Goal: Transaction & Acquisition: Purchase product/service

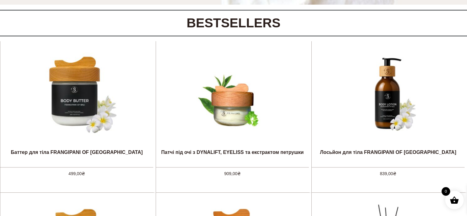
scroll to position [246, 0]
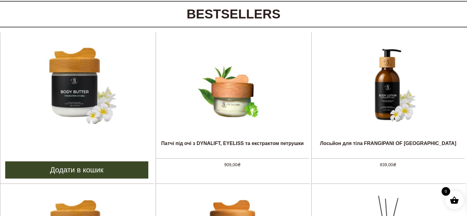
click at [80, 90] on img at bounding box center [77, 84] width 92 height 92
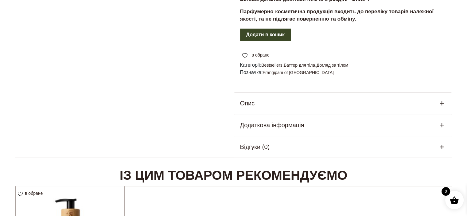
scroll to position [276, 0]
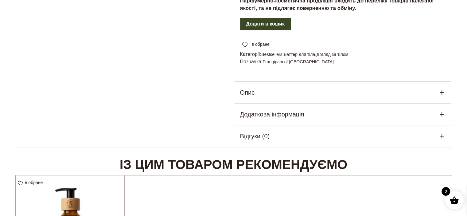
click at [273, 98] on div "Опис" at bounding box center [343, 92] width 218 height 21
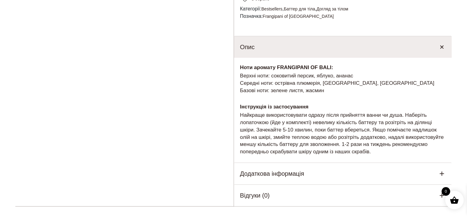
scroll to position [338, 0]
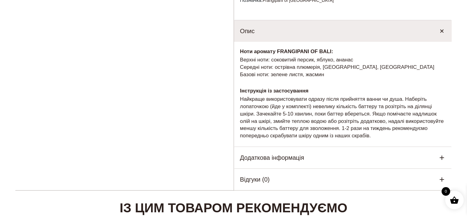
click at [286, 71] on p "Верхні ноти: соковитий персик, яблуко, ананас Середні ноти: острівна плюмерія, …" at bounding box center [343, 67] width 206 height 22
drag, startPoint x: 286, startPoint y: 71, endPoint x: 348, endPoint y: 70, distance: 62.0
click at [348, 70] on p "Верхні ноти: соковитий персик, яблуко, ананас Середні ноти: острівна плюмерія, …" at bounding box center [343, 67] width 206 height 22
click at [344, 78] on p "Верхні ноти: соковитий персик, яблуко, ананас Середні ноти: острівна плюмерія, …" at bounding box center [343, 67] width 206 height 22
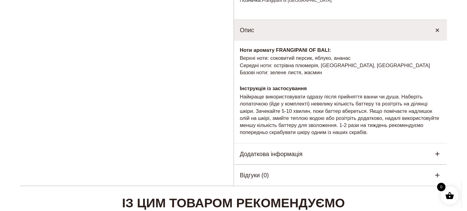
scroll to position [0, 0]
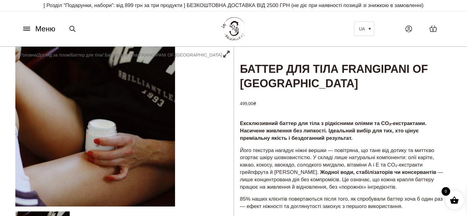
click at [24, 30] on icon at bounding box center [26, 30] width 6 height 0
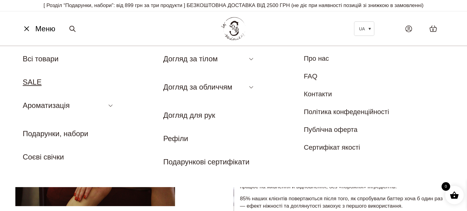
click at [34, 81] on link "SALE" at bounding box center [32, 82] width 19 height 8
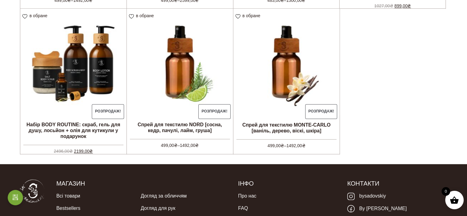
scroll to position [609, 0]
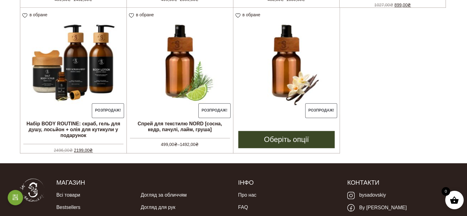
click at [280, 76] on img at bounding box center [286, 61] width 107 height 107
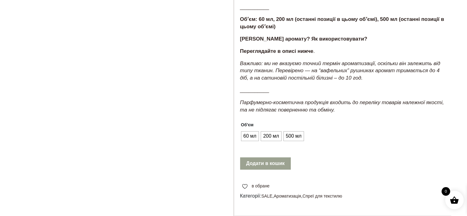
scroll to position [276, 0]
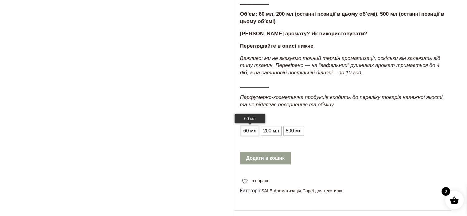
click at [254, 136] on span "60 мл" at bounding box center [250, 131] width 16 height 10
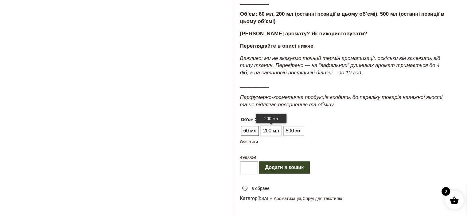
click at [274, 136] on span "200 мл" at bounding box center [271, 131] width 19 height 10
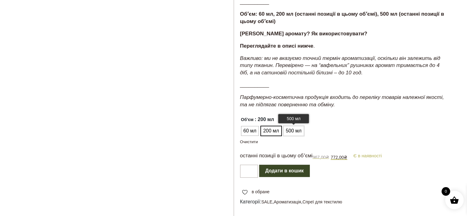
click at [300, 136] on span "500 мл" at bounding box center [293, 131] width 19 height 10
click at [275, 136] on span "200 мл" at bounding box center [271, 131] width 19 height 10
click at [256, 136] on span "60 мл" at bounding box center [250, 131] width 16 height 10
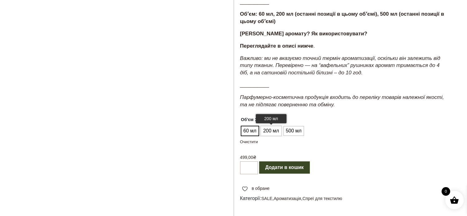
click at [275, 136] on span "200 мл" at bounding box center [271, 131] width 19 height 10
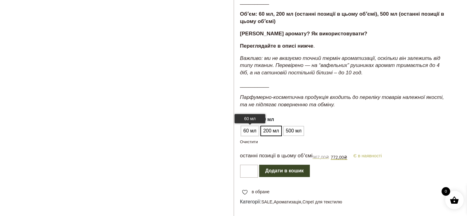
click at [253, 136] on span "60 мл" at bounding box center [250, 131] width 16 height 10
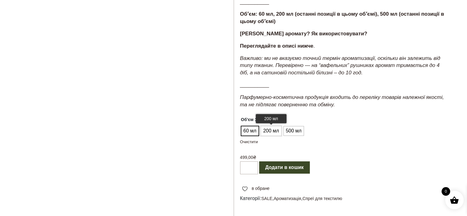
click at [271, 136] on span "200 мл" at bounding box center [271, 131] width 19 height 10
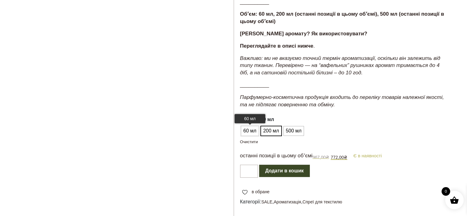
click at [247, 136] on span "60 мл" at bounding box center [250, 131] width 16 height 10
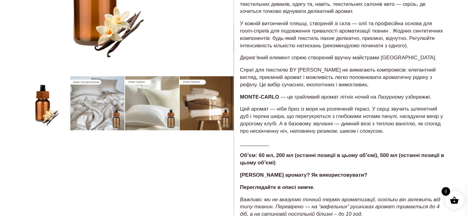
scroll to position [123, 0]
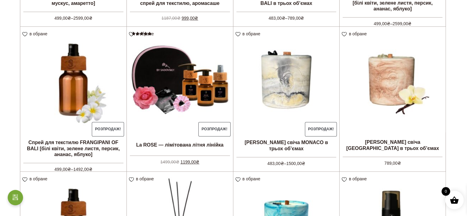
scroll to position [302, 0]
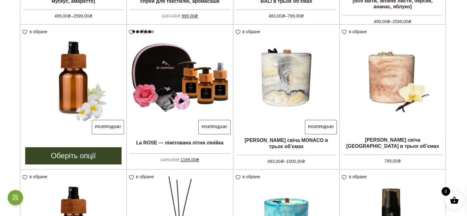
click at [75, 79] on img at bounding box center [73, 78] width 106 height 106
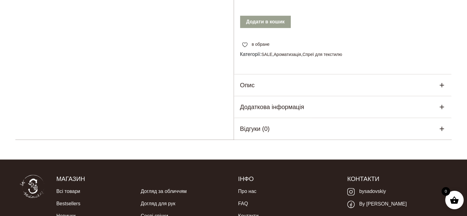
scroll to position [430, 0]
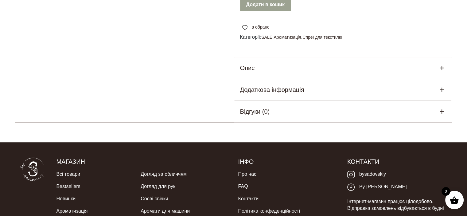
drag, startPoint x: 276, startPoint y: 81, endPoint x: 297, endPoint y: 76, distance: 21.0
click at [276, 79] on div "Опис" at bounding box center [343, 67] width 218 height 21
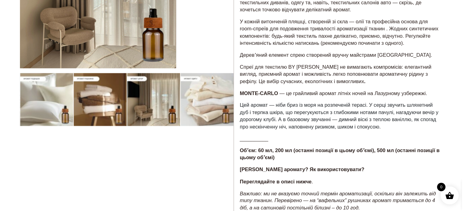
scroll to position [0, 0]
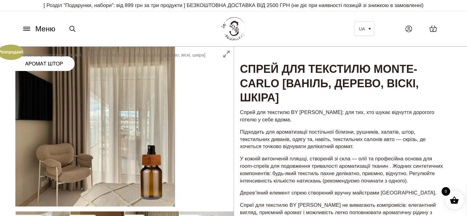
click at [28, 28] on icon at bounding box center [27, 28] width 10 height 6
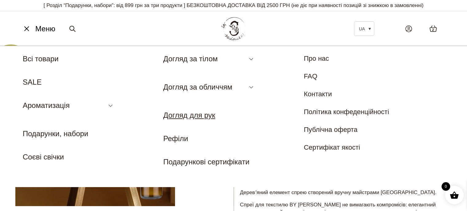
click at [190, 114] on link "Догляд для рук" at bounding box center [189, 115] width 52 height 8
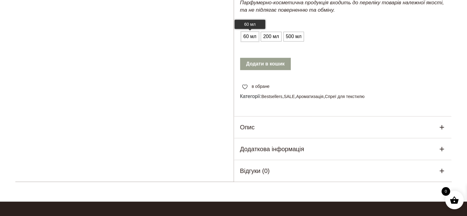
click at [252, 41] on span "60 мл" at bounding box center [250, 37] width 16 height 10
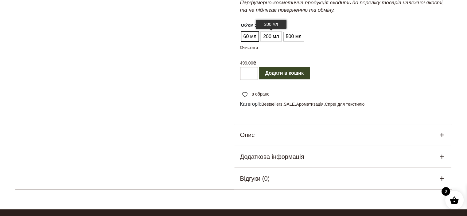
click at [273, 41] on span "200 мл" at bounding box center [271, 37] width 19 height 10
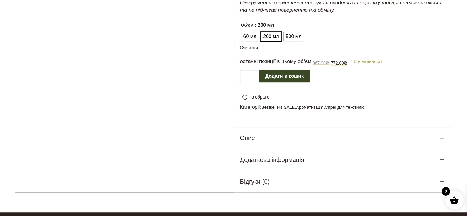
click at [287, 149] on div "Опис" at bounding box center [343, 137] width 218 height 21
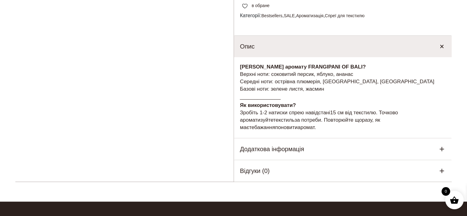
scroll to position [460, 0]
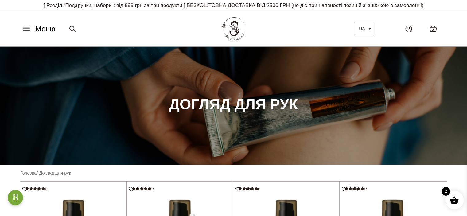
click at [41, 31] on span "Меню" at bounding box center [45, 28] width 20 height 11
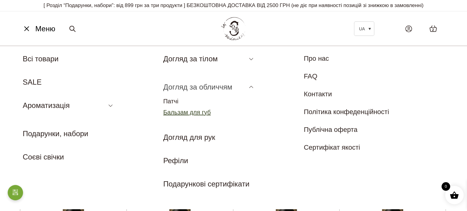
click at [177, 114] on link "Бальзам для губ" at bounding box center [187, 112] width 48 height 7
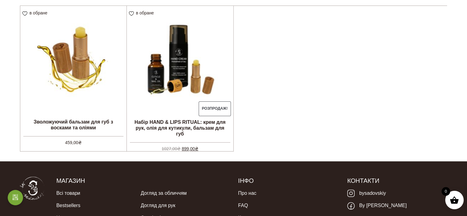
scroll to position [153, 0]
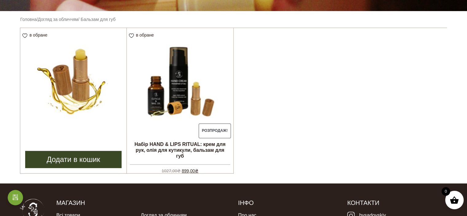
click at [59, 73] on img at bounding box center [73, 81] width 106 height 106
click at [65, 154] on link "Додати в кошик" at bounding box center [73, 159] width 96 height 17
click at [79, 77] on img at bounding box center [73, 81] width 106 height 106
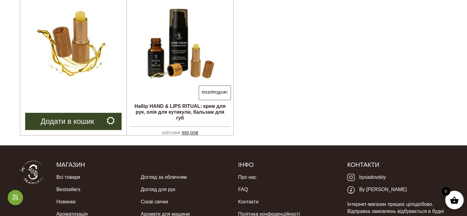
scroll to position [184, 0]
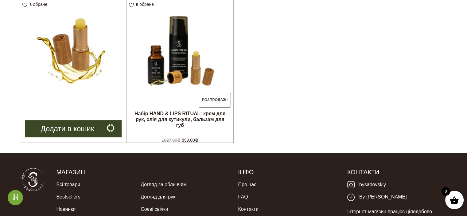
click at [70, 70] on img at bounding box center [73, 50] width 106 height 106
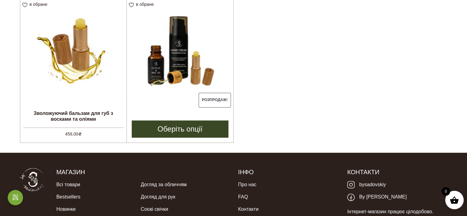
click at [194, 72] on img at bounding box center [180, 50] width 107 height 107
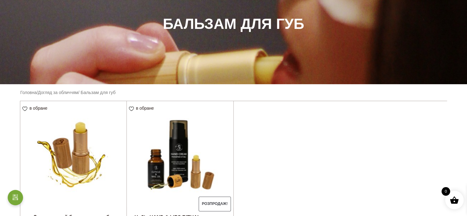
scroll to position [61, 0]
